Goal: Obtain resource: Download file/media

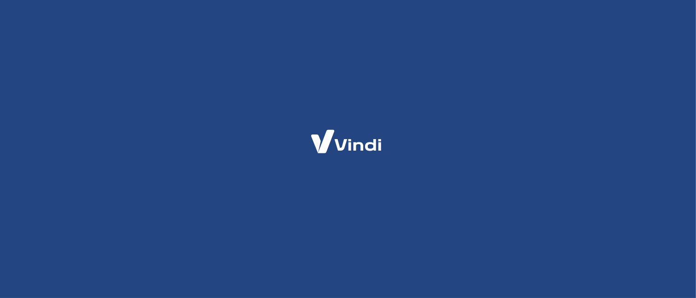
drag, startPoint x: 0, startPoint y: 0, endPoint x: 437, endPoint y: 9, distance: 436.7
drag, startPoint x: 437, startPoint y: 9, endPoint x: 284, endPoint y: 52, distance: 158.2
click at [284, 52] on div at bounding box center [348, 149] width 696 height 298
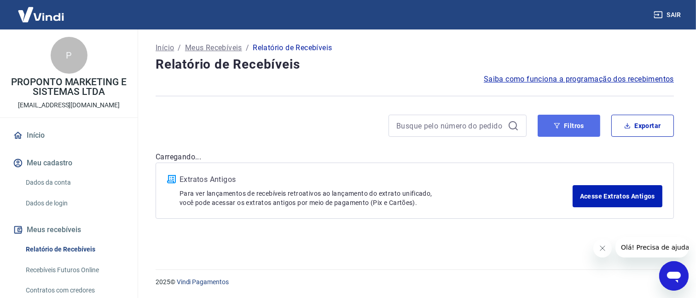
click at [554, 129] on button "Filtros" at bounding box center [568, 126] width 63 height 22
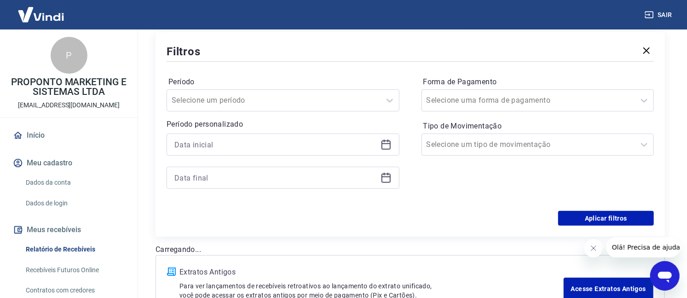
scroll to position [115, 0]
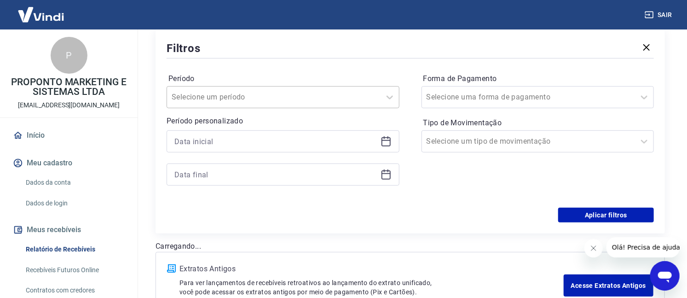
click at [222, 97] on input "Período" at bounding box center [218, 97] width 93 height 11
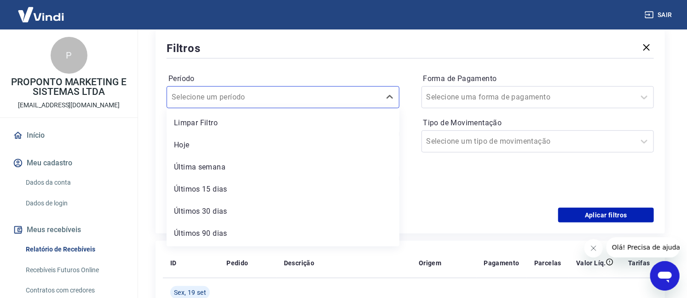
click at [294, 62] on div "Período option Limpar Filtro focused, 1 of 7. 7 results available. Use Up and D…" at bounding box center [410, 133] width 487 height 147
click at [306, 92] on div at bounding box center [274, 97] width 204 height 13
click at [228, 192] on div "Últimos 15 dias" at bounding box center [283, 189] width 233 height 18
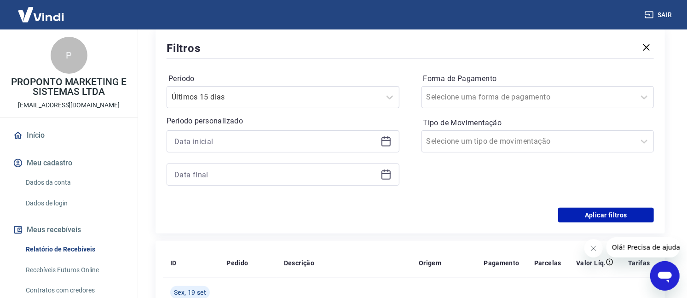
click at [498, 202] on div "Período Últimos 15 dias Período personalizado Forma de Pagamento Selecione uma …" at bounding box center [410, 133] width 487 height 147
click at [631, 216] on button "Aplicar filtros" at bounding box center [606, 215] width 96 height 15
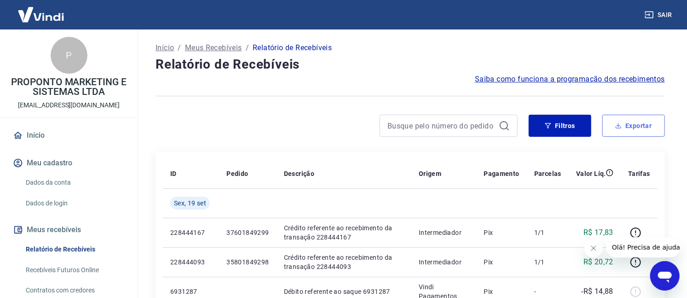
click at [634, 131] on button "Exportar" at bounding box center [633, 126] width 63 height 22
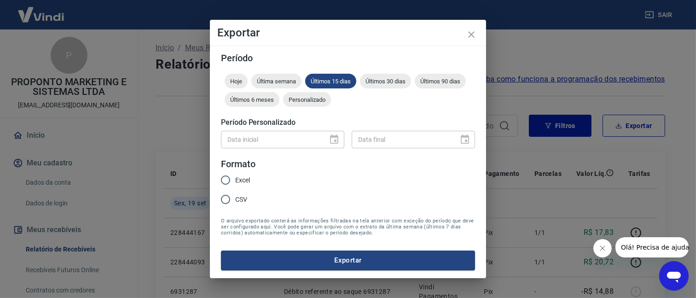
click at [237, 181] on span "Excel" at bounding box center [242, 180] width 15 height 10
click at [235, 181] on input "Excel" at bounding box center [225, 179] width 19 height 19
radio input "true"
click at [363, 260] on button "Exportar" at bounding box center [348, 259] width 254 height 19
